Goal: Task Accomplishment & Management: Use online tool/utility

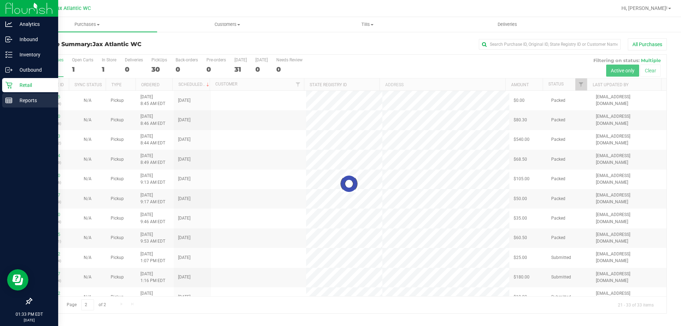
click at [12, 99] on rect at bounding box center [9, 100] width 6 height 5
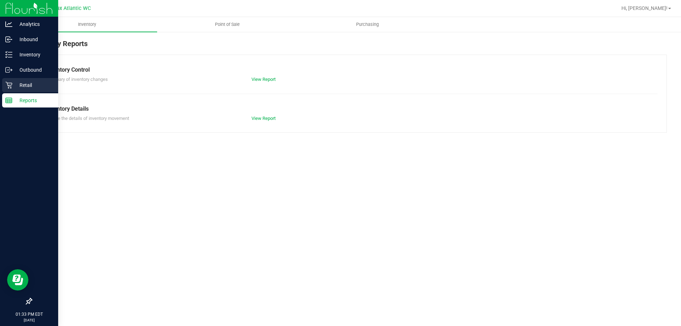
click at [12, 84] on p "Retail" at bounding box center [33, 85] width 43 height 9
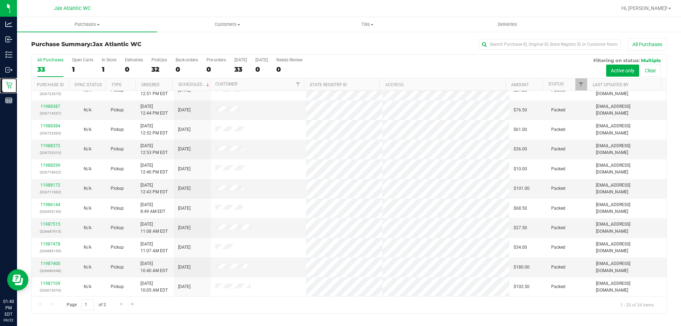
scroll to position [187, 0]
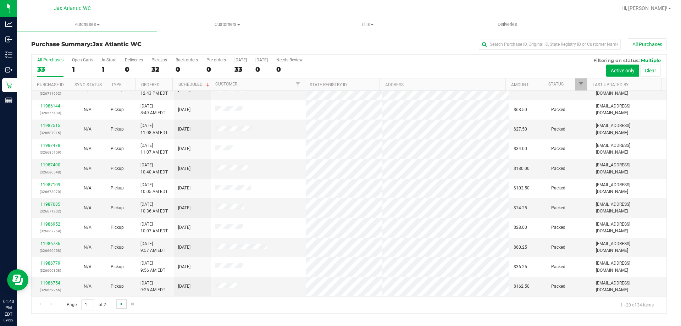
click at [121, 303] on span "Go to the next page" at bounding box center [122, 304] width 6 height 6
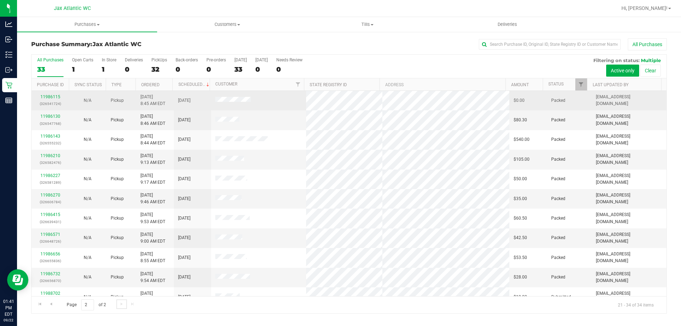
scroll to position [70, 0]
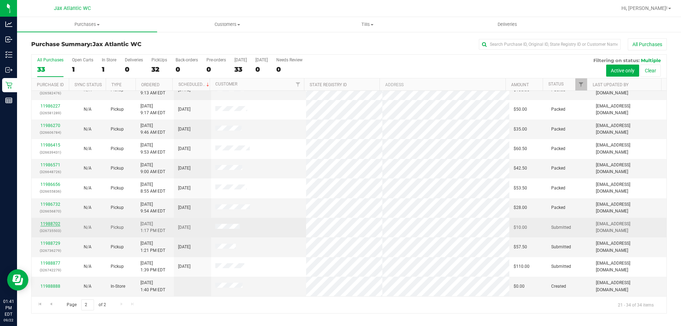
click at [54, 222] on link "11988702" at bounding box center [50, 223] width 20 height 5
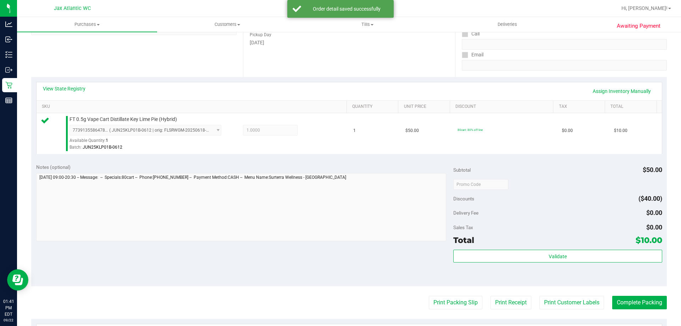
scroll to position [213, 0]
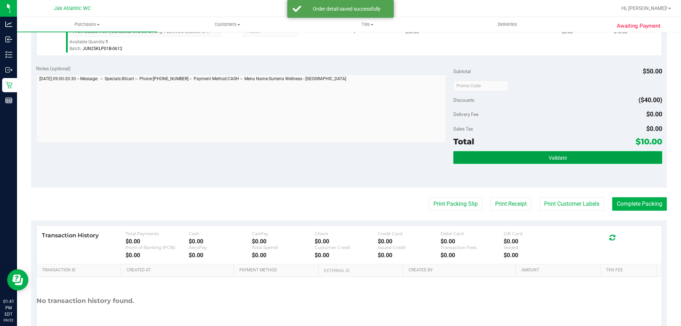
click at [456, 163] on button "Validate" at bounding box center [557, 157] width 209 height 13
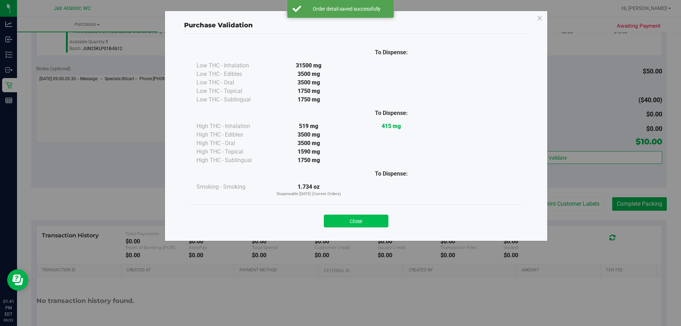
click at [342, 222] on button "Close" at bounding box center [356, 221] width 65 height 13
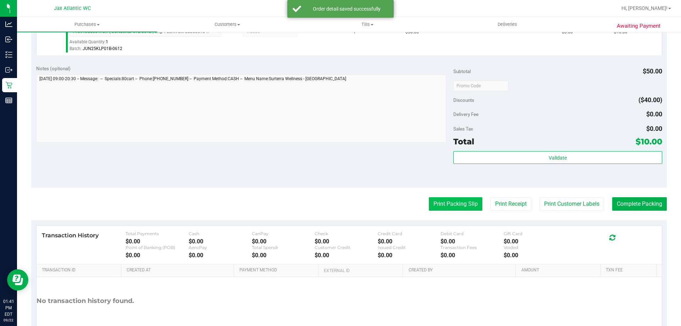
click at [447, 202] on button "Print Packing Slip" at bounding box center [456, 203] width 54 height 13
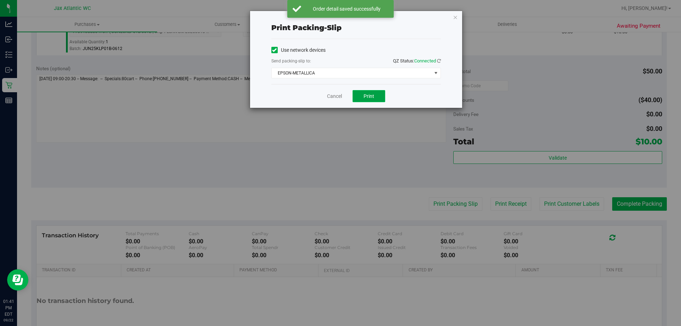
click at [377, 95] on button "Print" at bounding box center [369, 96] width 33 height 12
click at [456, 17] on icon "button" at bounding box center [455, 17] width 5 height 9
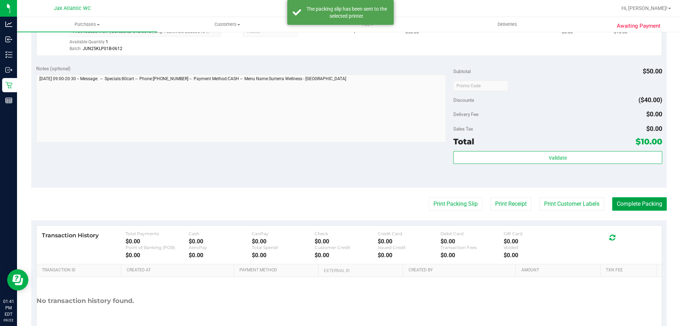
click at [626, 202] on button "Complete Packing" at bounding box center [639, 203] width 55 height 13
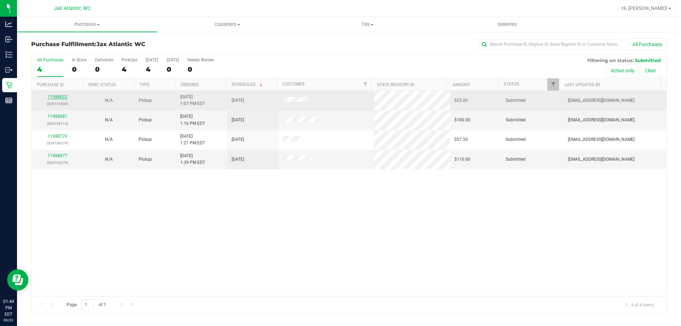
click at [59, 96] on link "11988622" at bounding box center [58, 96] width 20 height 5
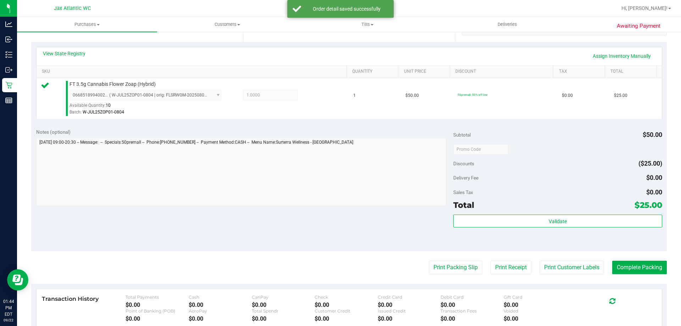
scroll to position [177, 0]
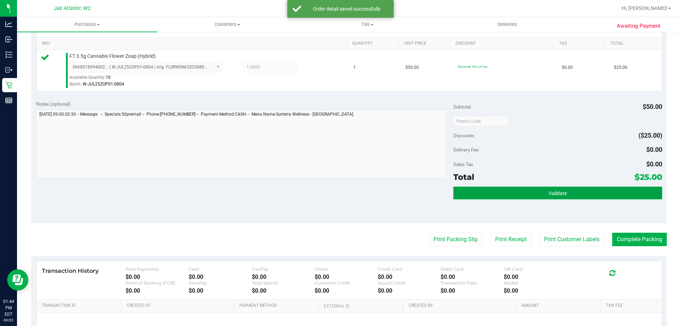
click at [466, 195] on button "Validate" at bounding box center [557, 193] width 209 height 13
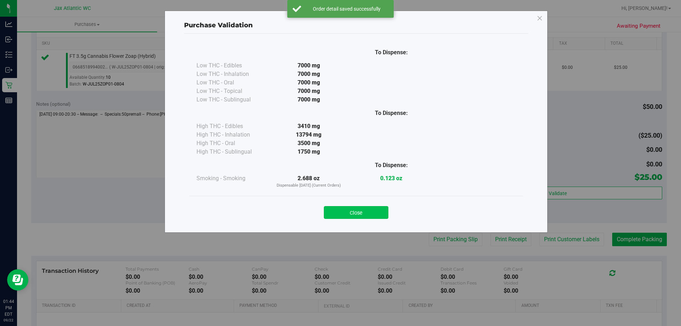
click at [347, 210] on button "Close" at bounding box center [356, 212] width 65 height 13
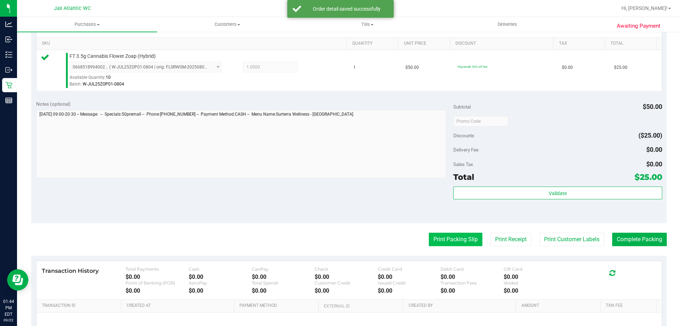
click at [441, 237] on button "Print Packing Slip" at bounding box center [456, 239] width 54 height 13
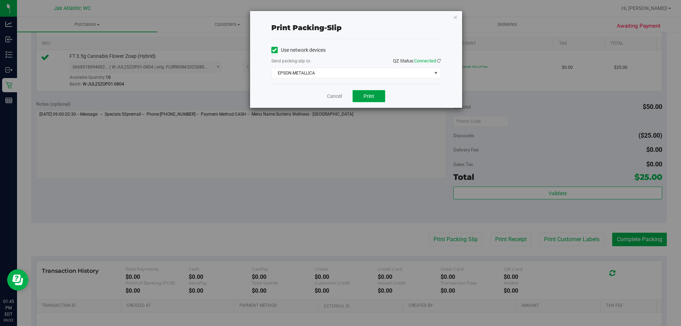
click at [363, 98] on button "Print" at bounding box center [369, 96] width 33 height 12
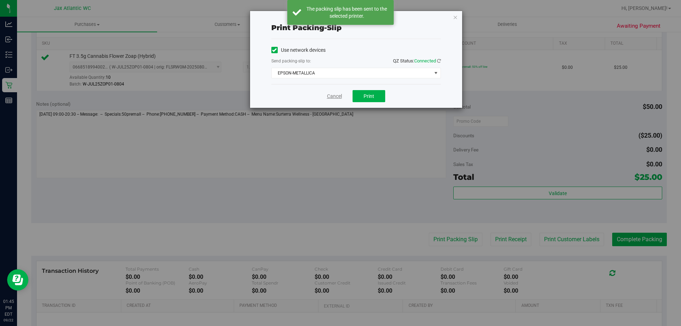
click at [332, 95] on link "Cancel" at bounding box center [334, 96] width 15 height 7
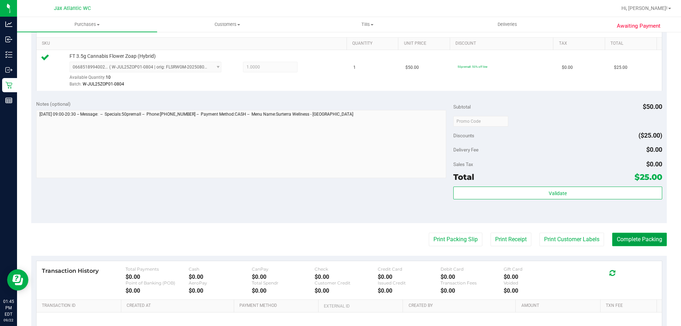
click at [639, 236] on button "Complete Packing" at bounding box center [639, 239] width 55 height 13
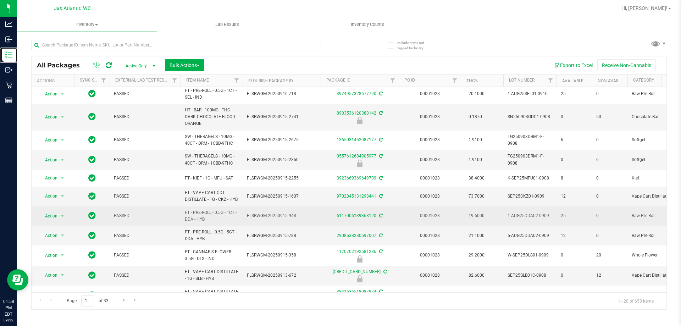
scroll to position [200, 0]
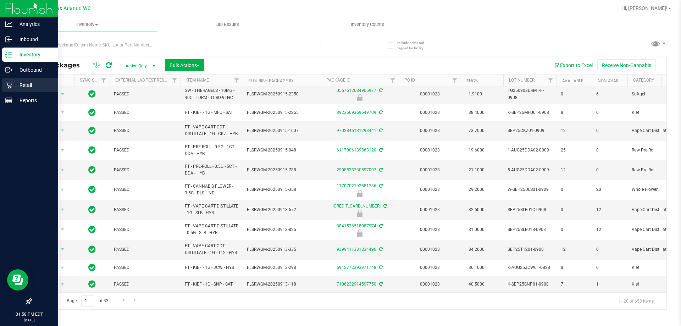
click at [11, 82] on icon at bounding box center [8, 85] width 7 height 7
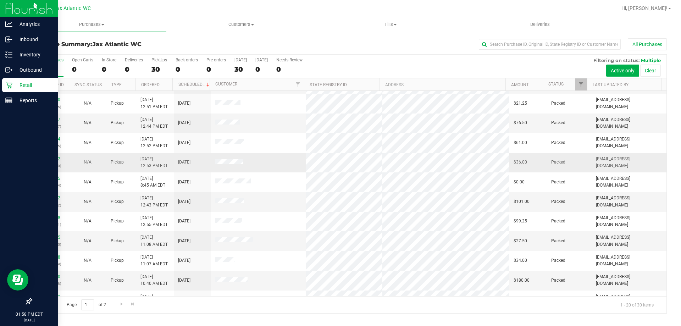
scroll to position [187, 0]
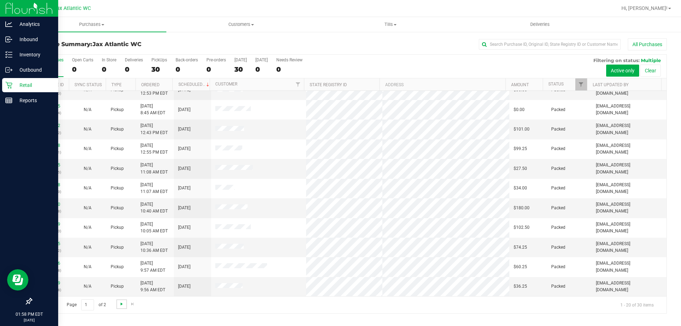
click at [120, 306] on span "Go to the next page" at bounding box center [122, 304] width 6 height 6
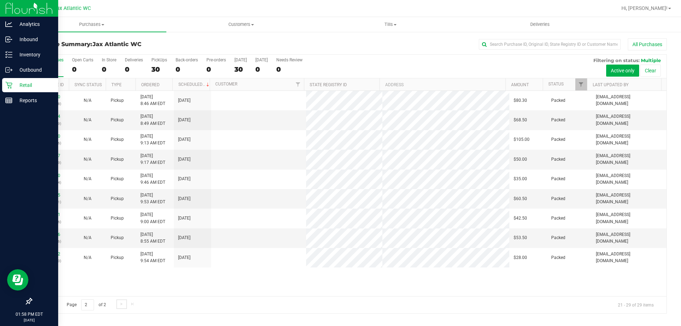
scroll to position [0, 0]
click at [49, 305] on span "Go to the previous page" at bounding box center [51, 304] width 6 height 6
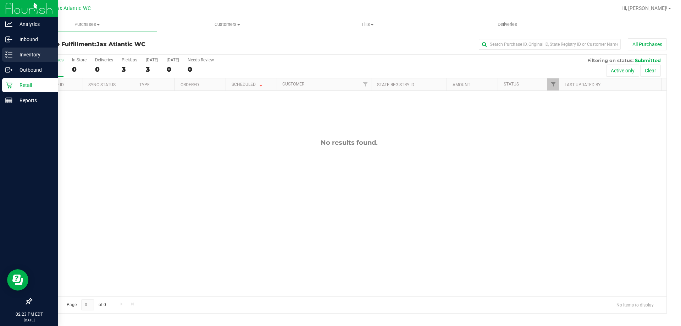
click at [18, 56] on p "Inventory" at bounding box center [33, 54] width 43 height 9
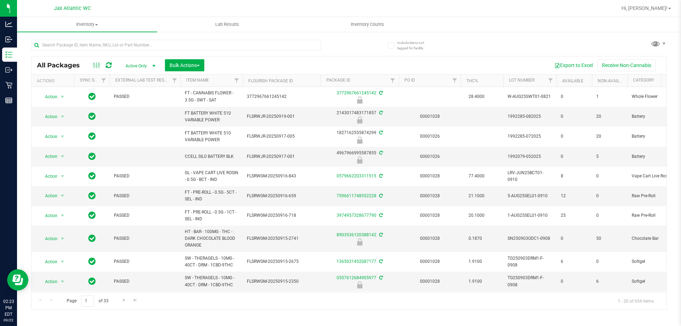
click at [137, 50] on div at bounding box center [176, 48] width 290 height 16
click at [134, 44] on input "text" at bounding box center [176, 45] width 290 height 11
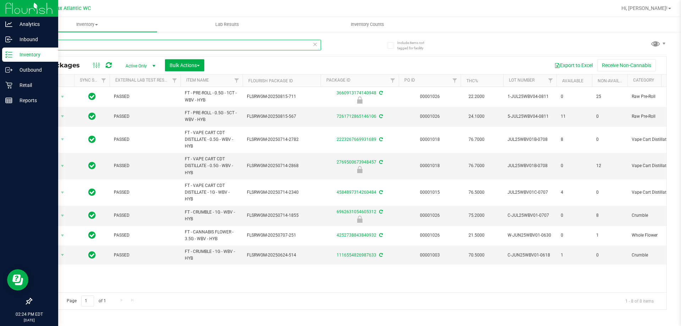
type input "wbv"
